Goal: Navigation & Orientation: Find specific page/section

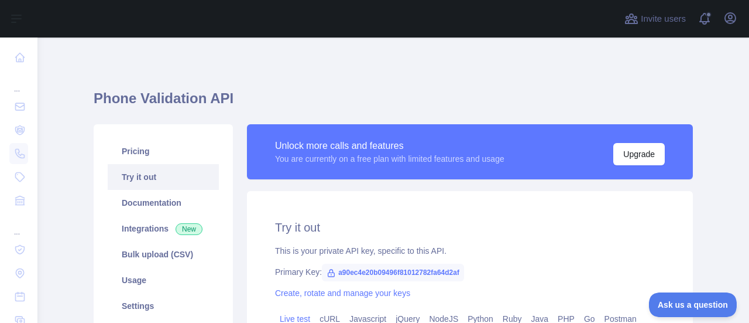
click at [725, 140] on main "**********" at bounding box center [393, 179] width 712 height 285
click at [733, 22] on icon "button" at bounding box center [730, 18] width 11 height 11
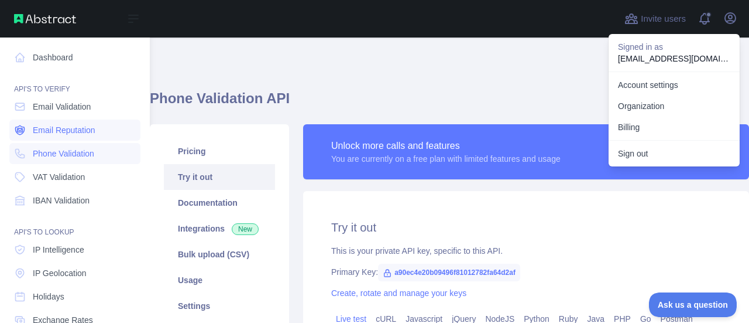
click at [70, 132] on span "Email Reputation" at bounding box center [64, 130] width 63 height 12
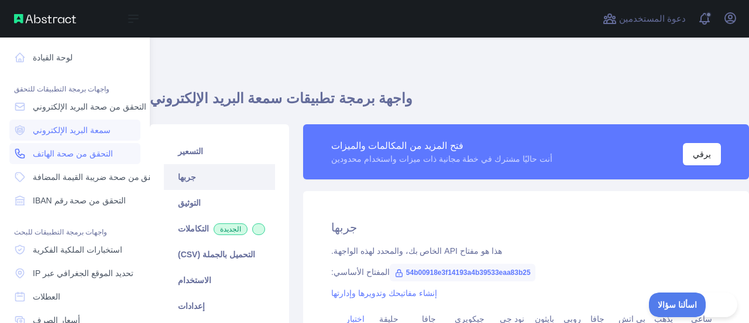
click at [78, 155] on font "التحقق من صحة الهاتف" at bounding box center [73, 153] width 80 height 9
